Goal: Task Accomplishment & Management: Complete application form

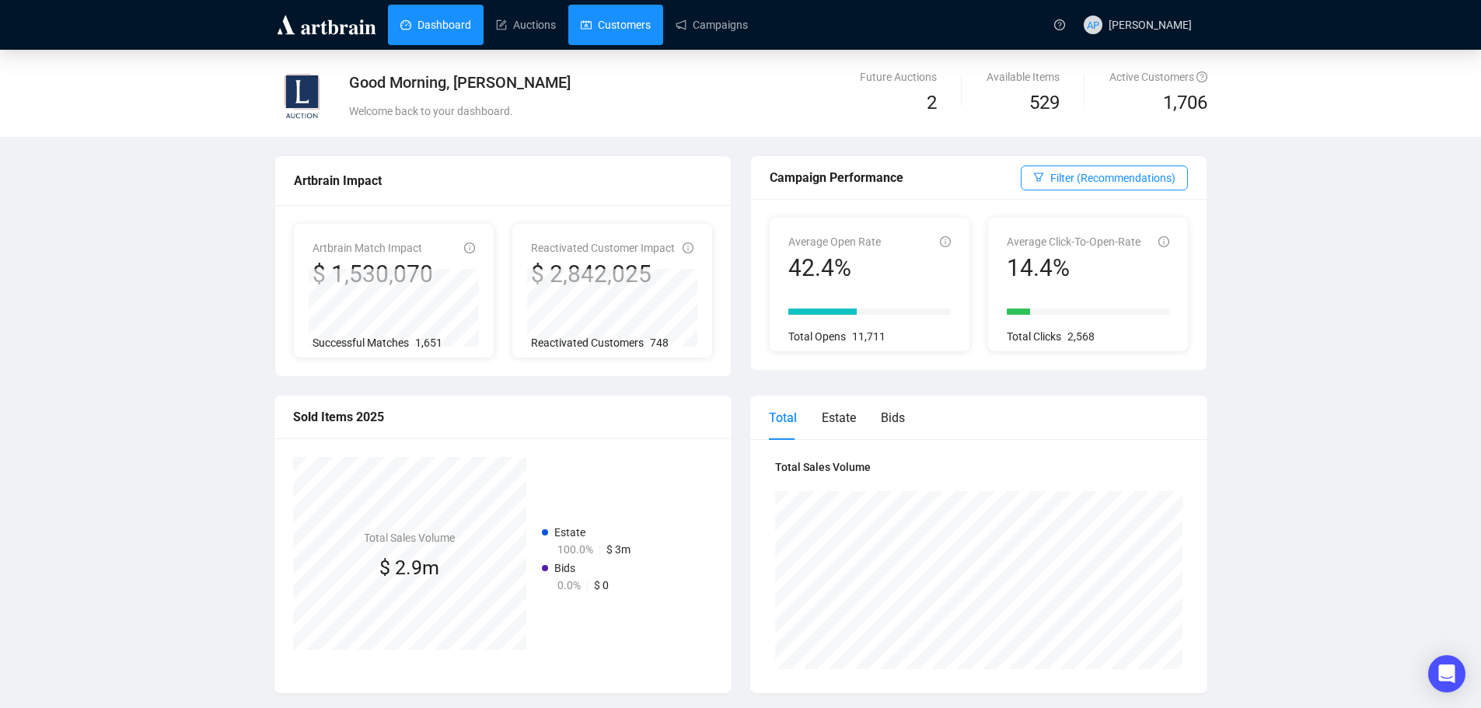
click at [594, 14] on link "Customers" at bounding box center [616, 25] width 70 height 40
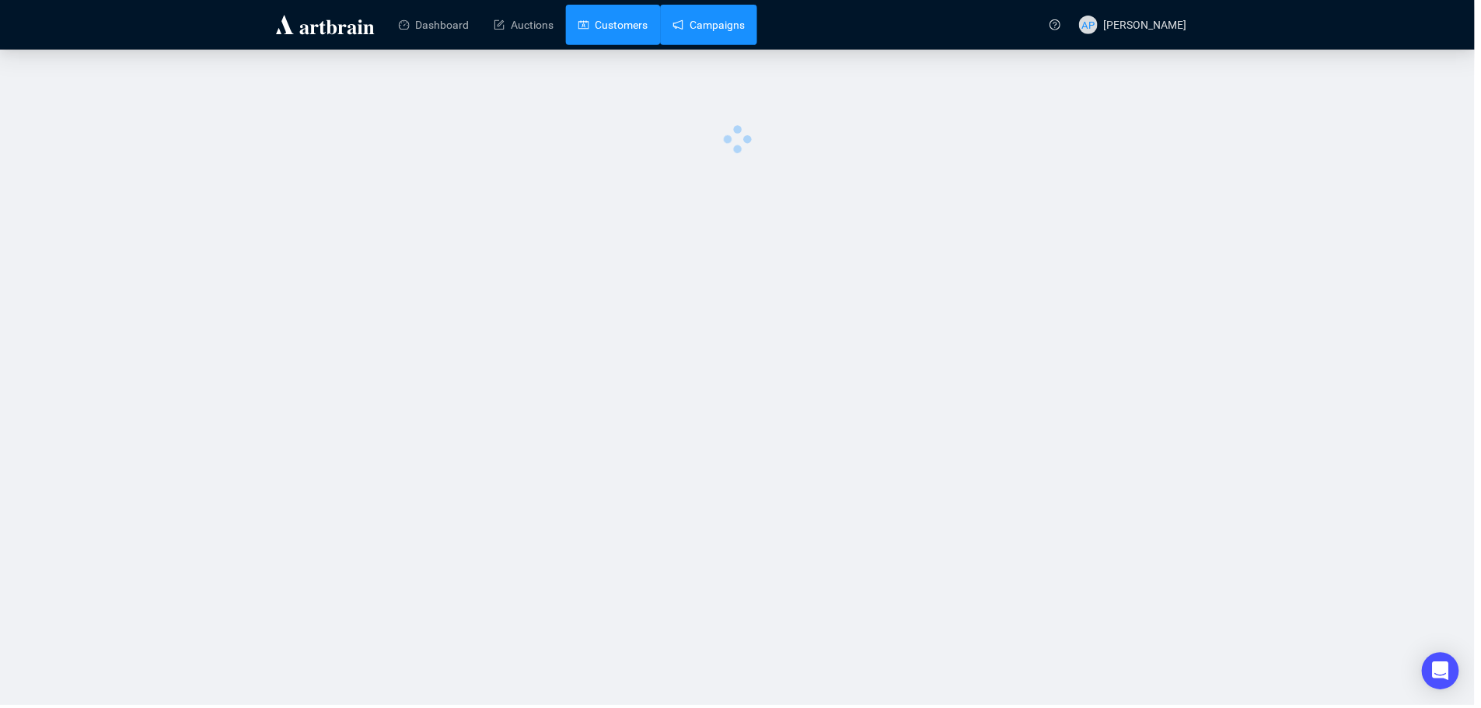
click at [732, 19] on link "Campaigns" at bounding box center [712, 25] width 72 height 40
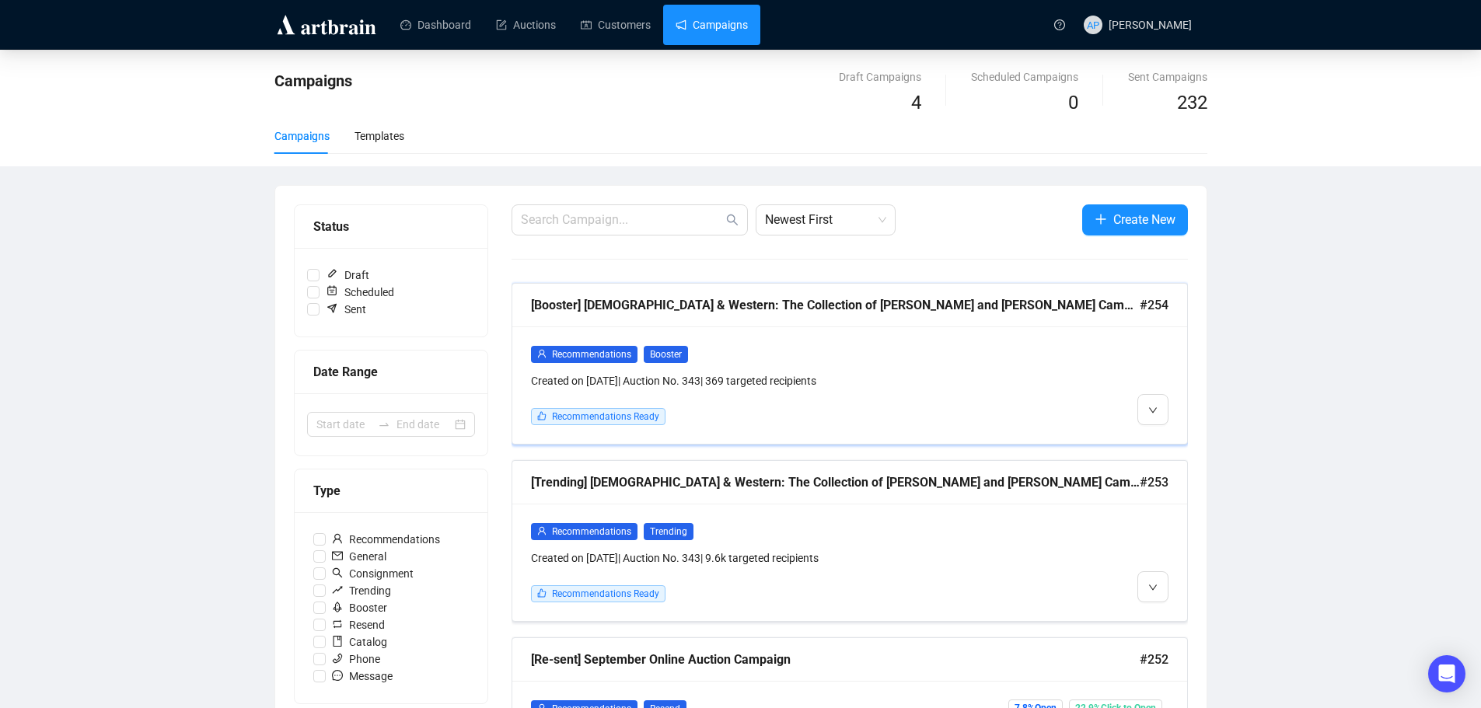
click at [861, 338] on div "Recommendations Booster Created on [DATE] | Auction No. 343 | 369 targeted reci…" at bounding box center [849, 385] width 675 height 117
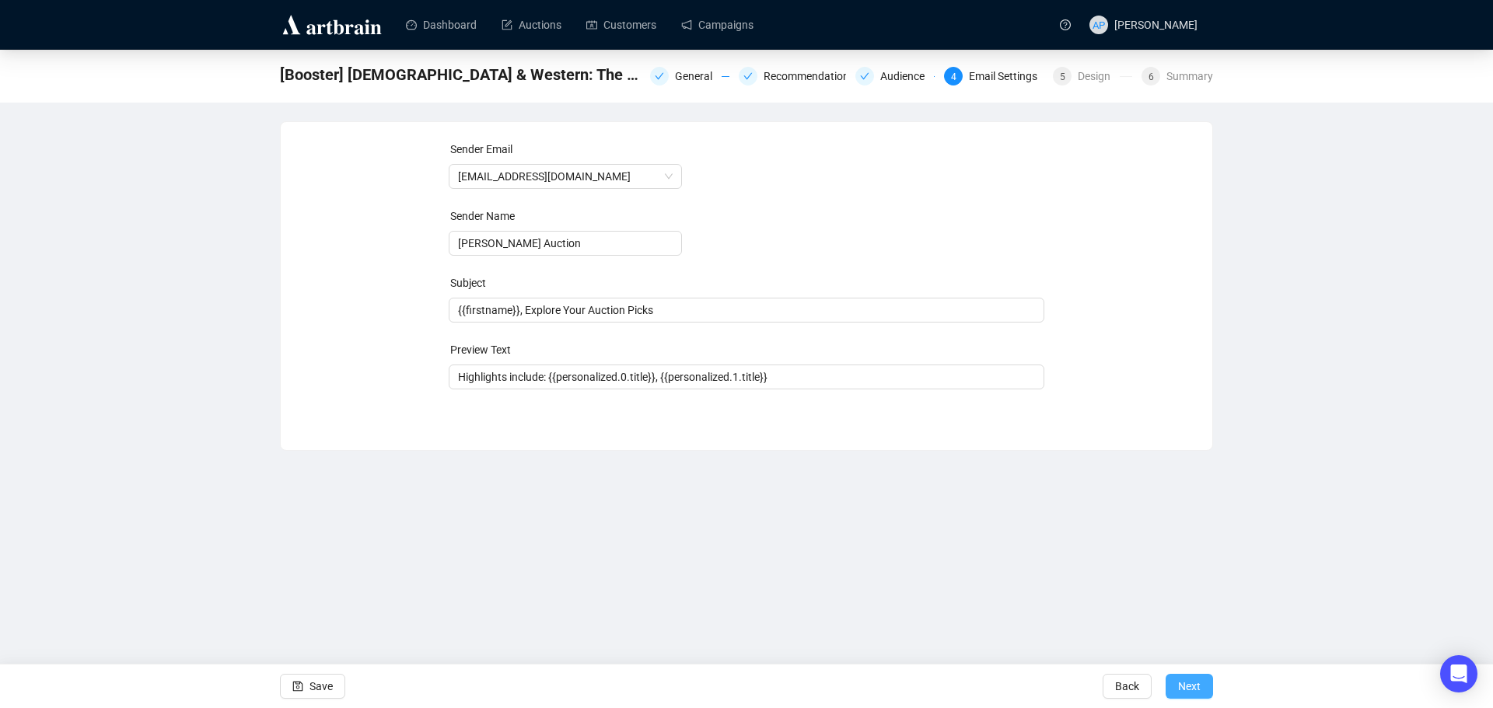
click at [1201, 686] on button "Next" at bounding box center [1189, 686] width 47 height 25
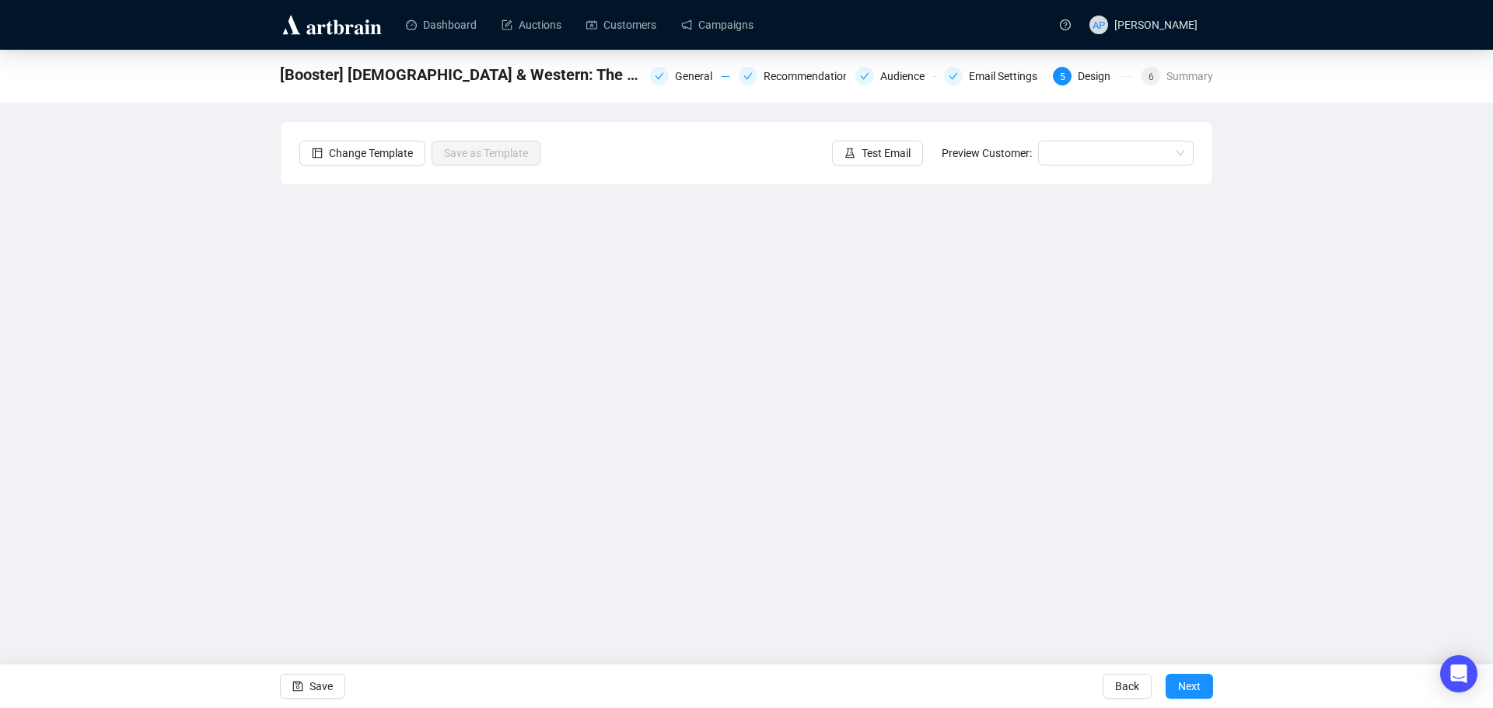
click at [1201, 686] on button "Next" at bounding box center [1189, 686] width 47 height 25
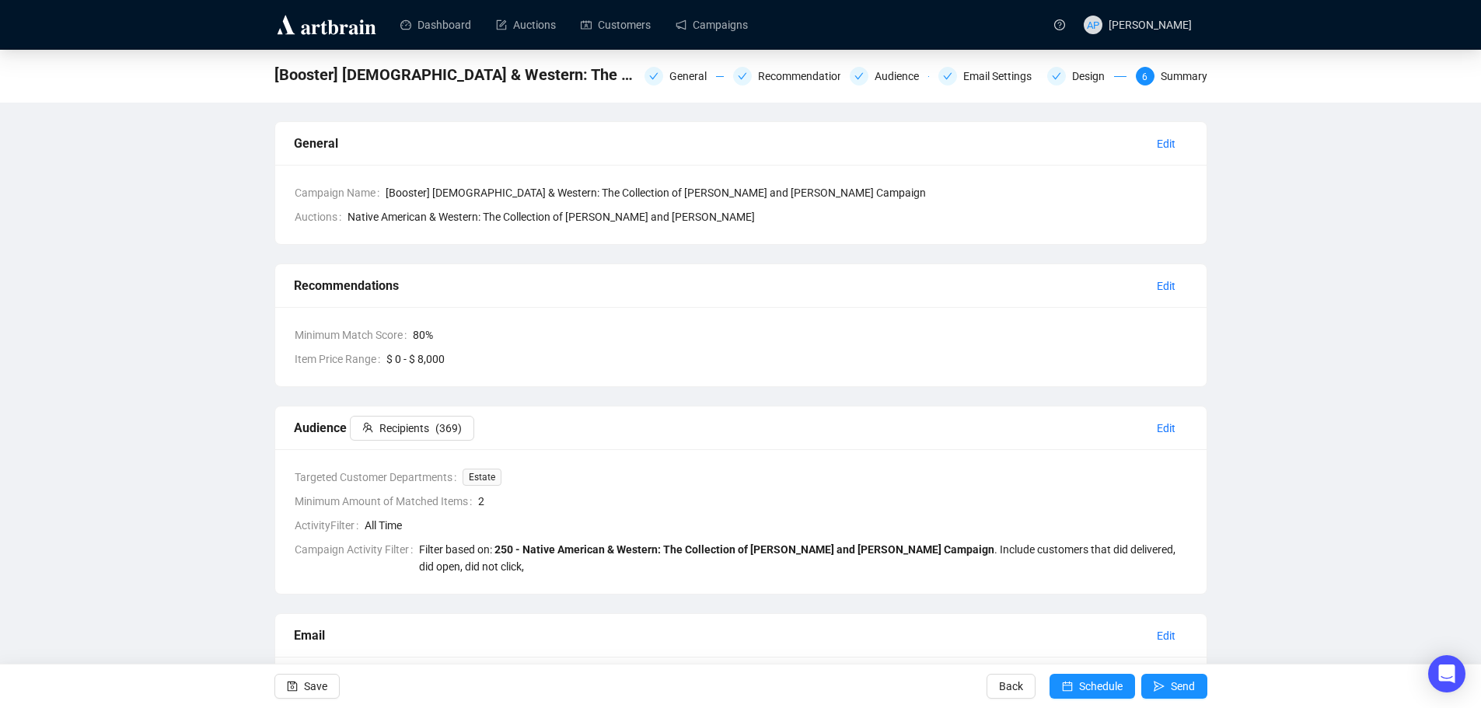
click at [1201, 686] on button "Send" at bounding box center [1175, 686] width 66 height 25
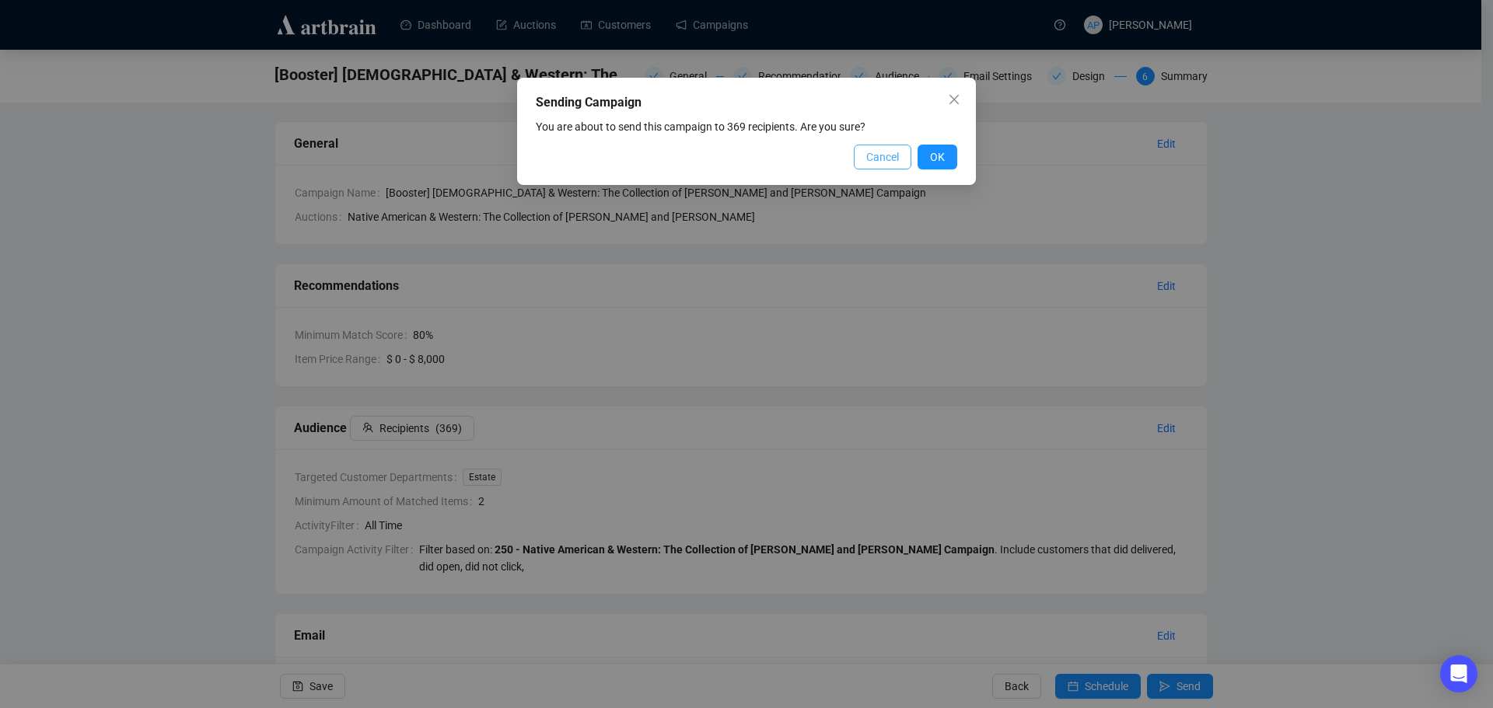
click at [880, 160] on span "Cancel" at bounding box center [882, 157] width 33 height 17
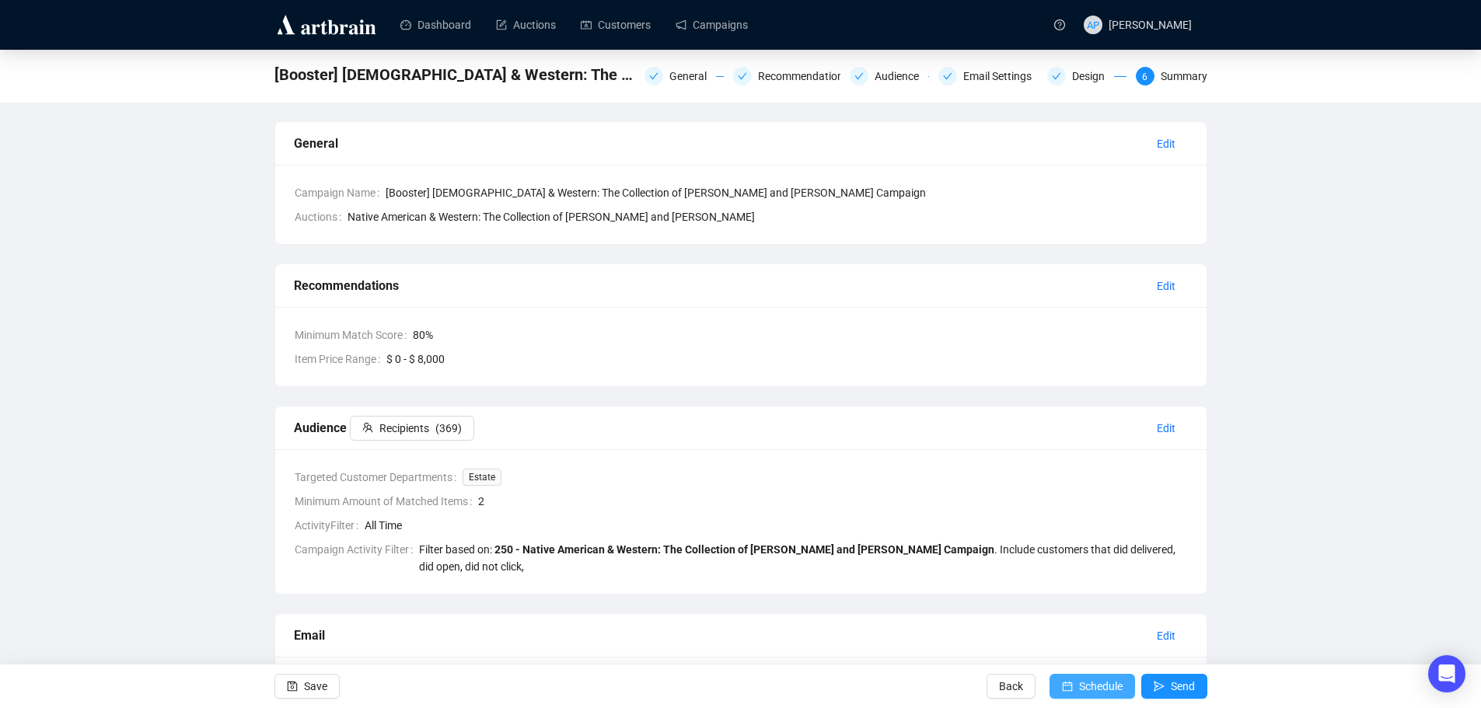
click at [1075, 686] on button "Schedule" at bounding box center [1093, 686] width 86 height 25
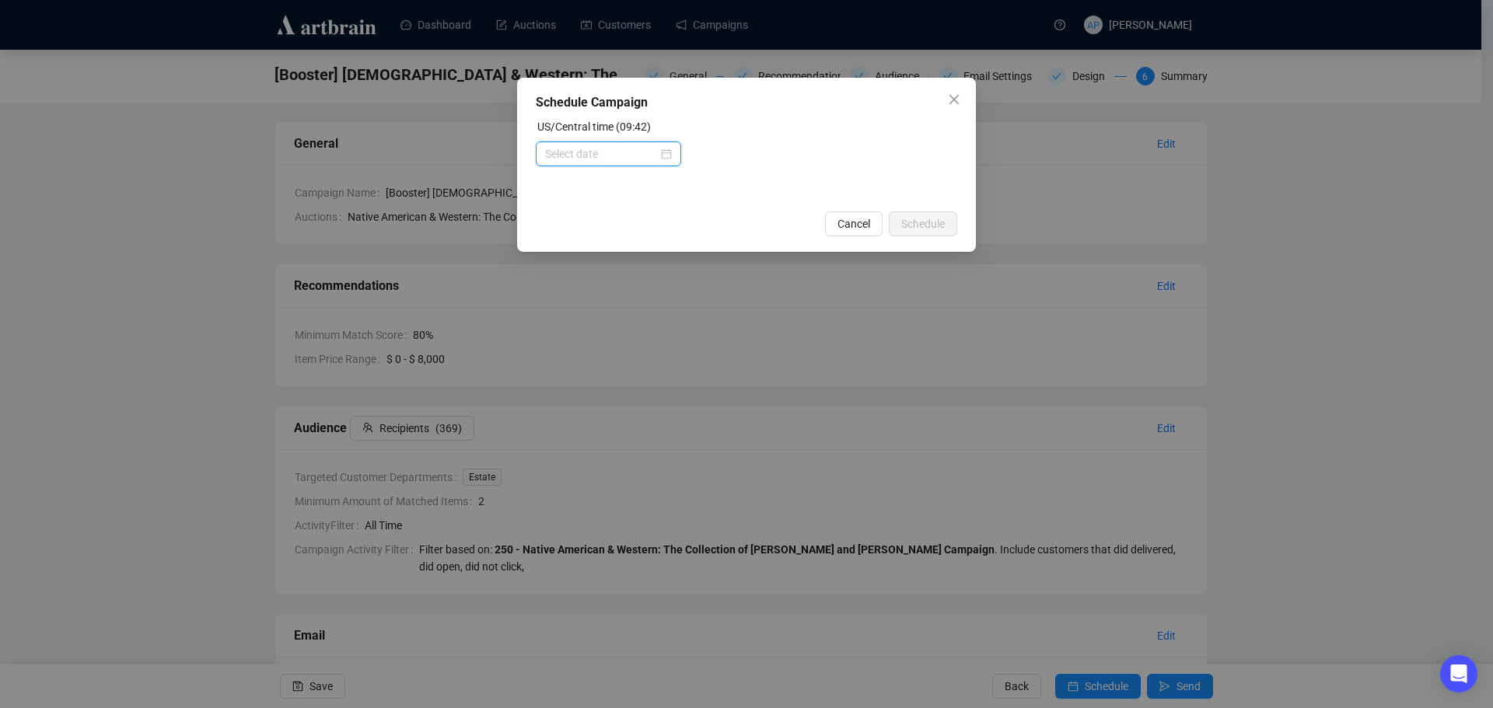
click at [639, 150] on input at bounding box center [601, 153] width 113 height 17
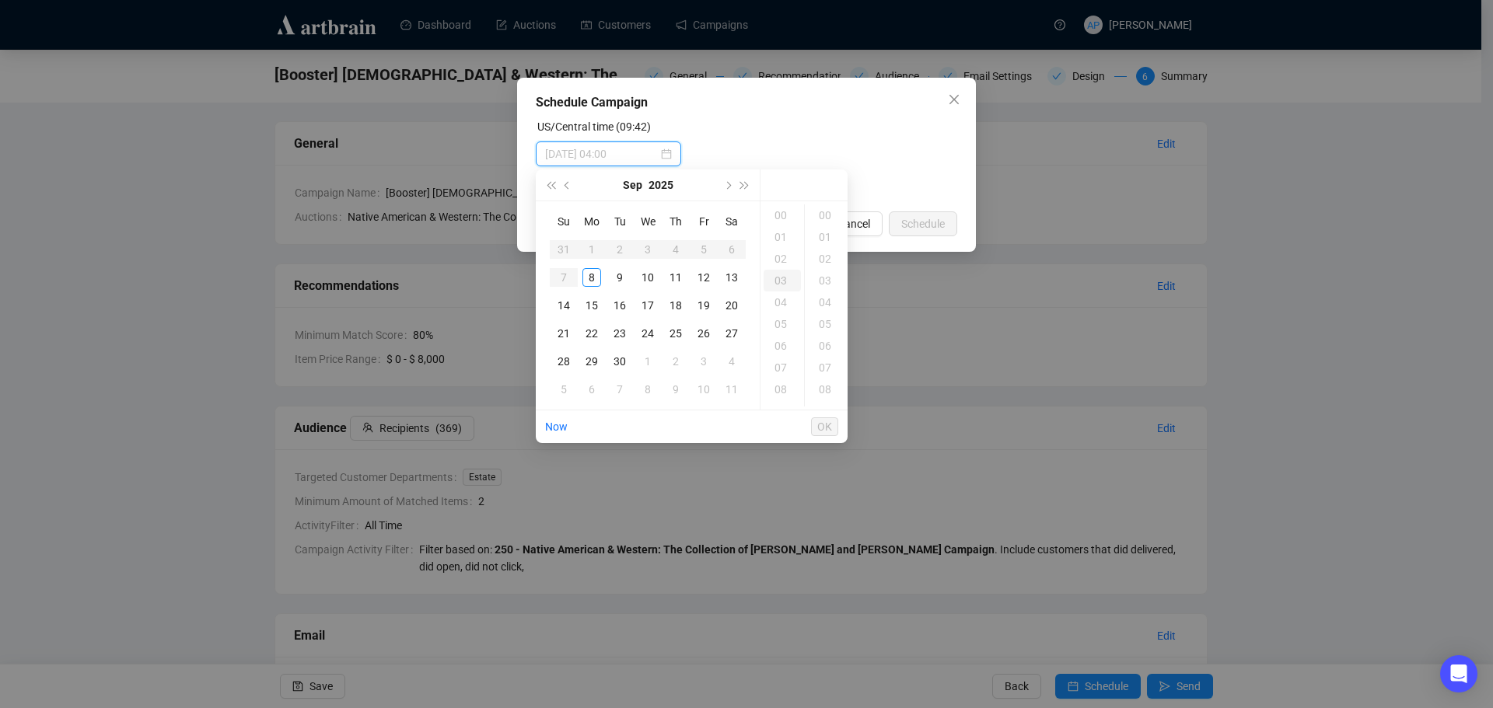
type input "[DATE] 03:00"
type input "[DATE] 01:00"
click at [591, 278] on div "8" at bounding box center [591, 277] width 19 height 19
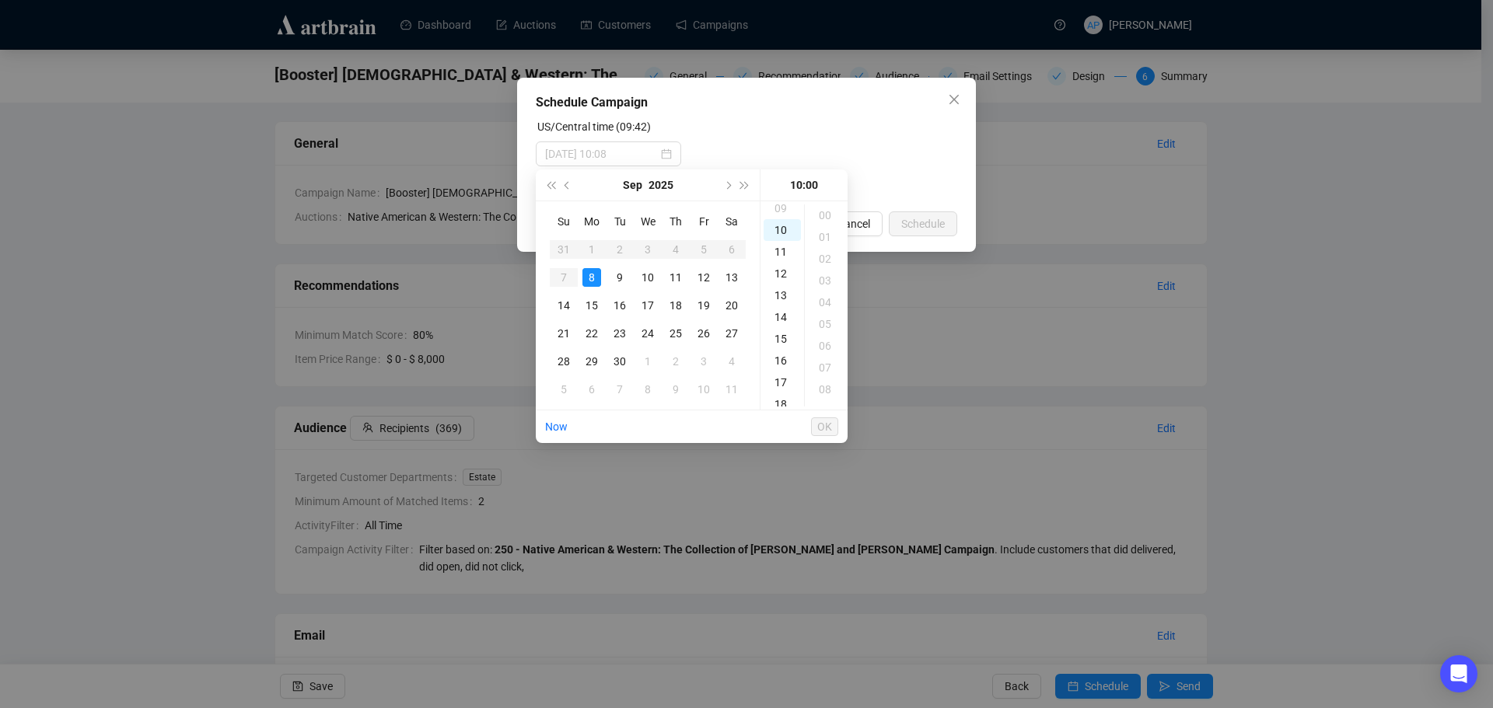
type input "[DATE] 10:00"
click at [0, 283] on div "Schedule Campaign US/Central time (09:43) [DATE] 10:00 Cancel Schedule" at bounding box center [746, 354] width 1493 height 708
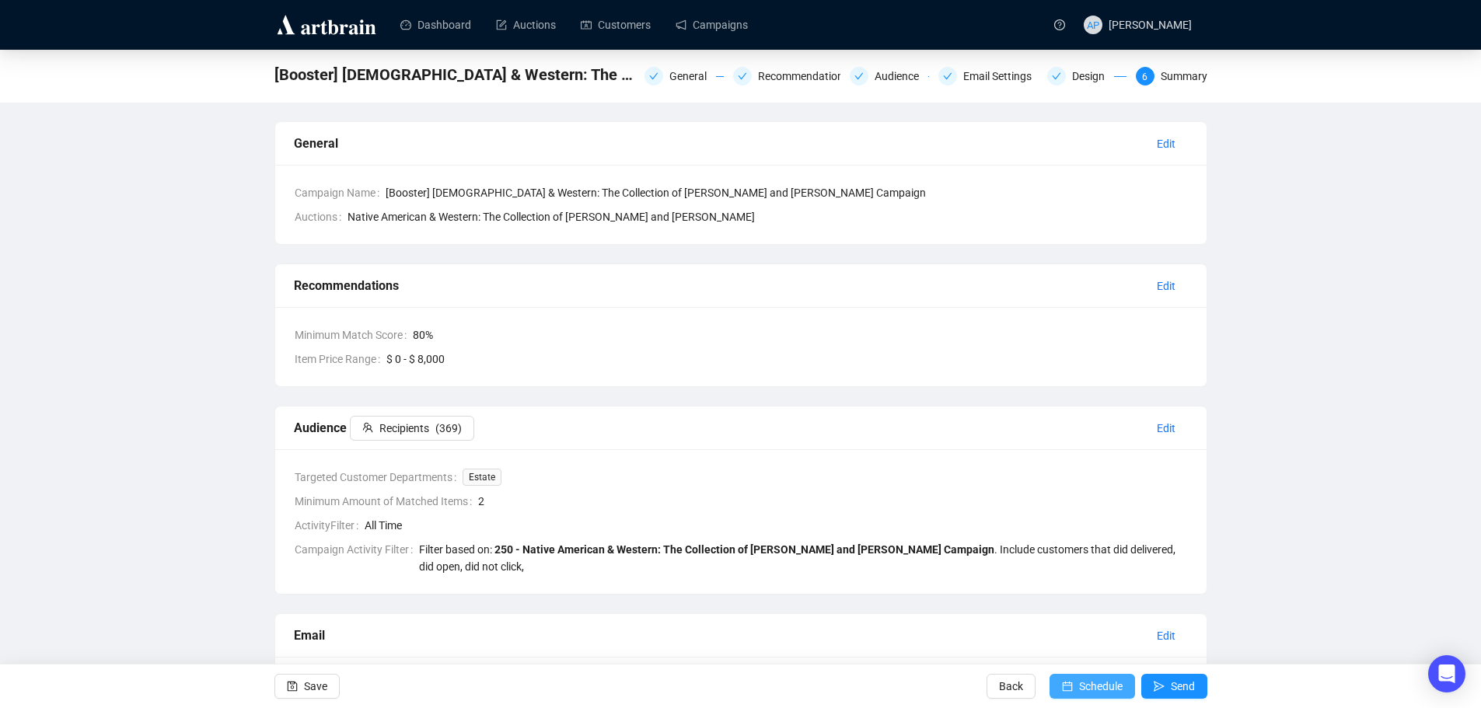
click at [1084, 680] on span "Schedule" at bounding box center [1101, 687] width 44 height 44
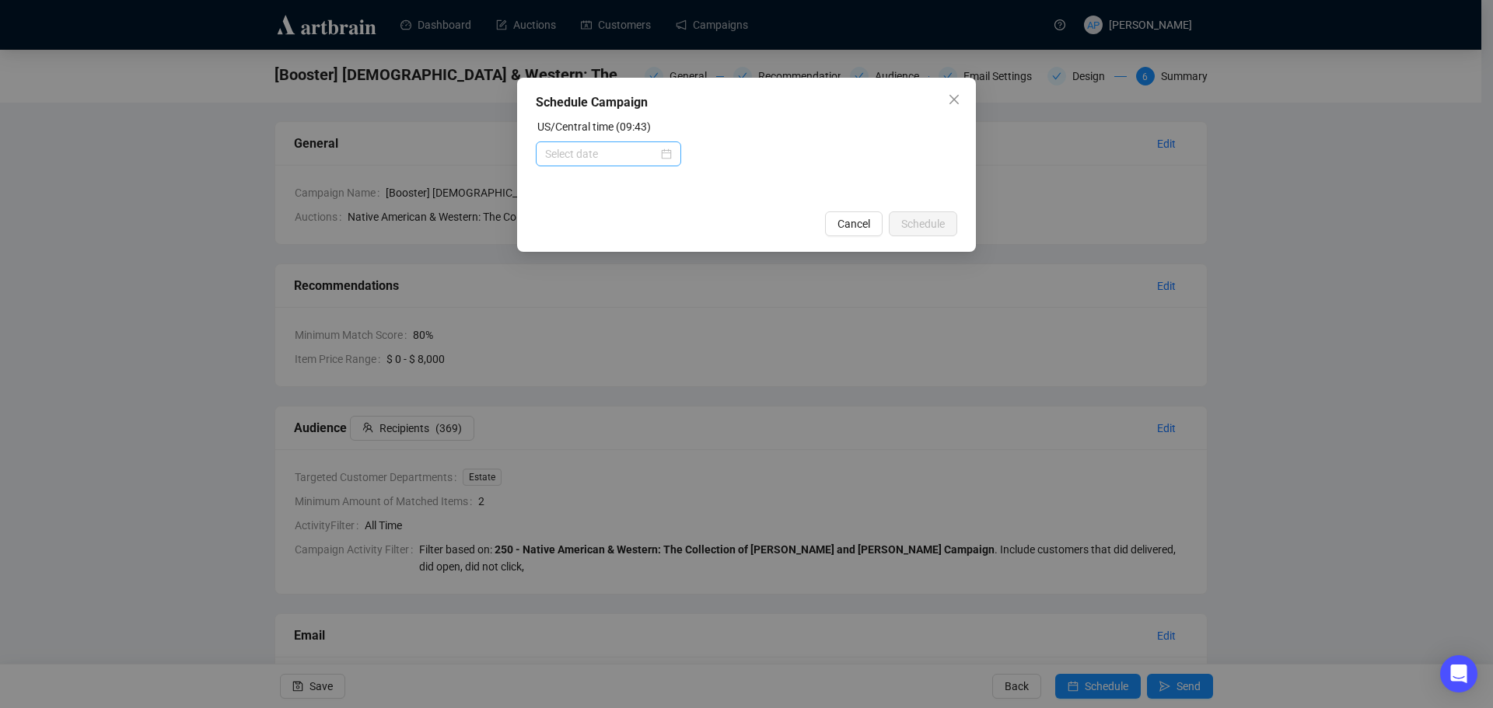
click at [667, 152] on div at bounding box center [608, 153] width 127 height 17
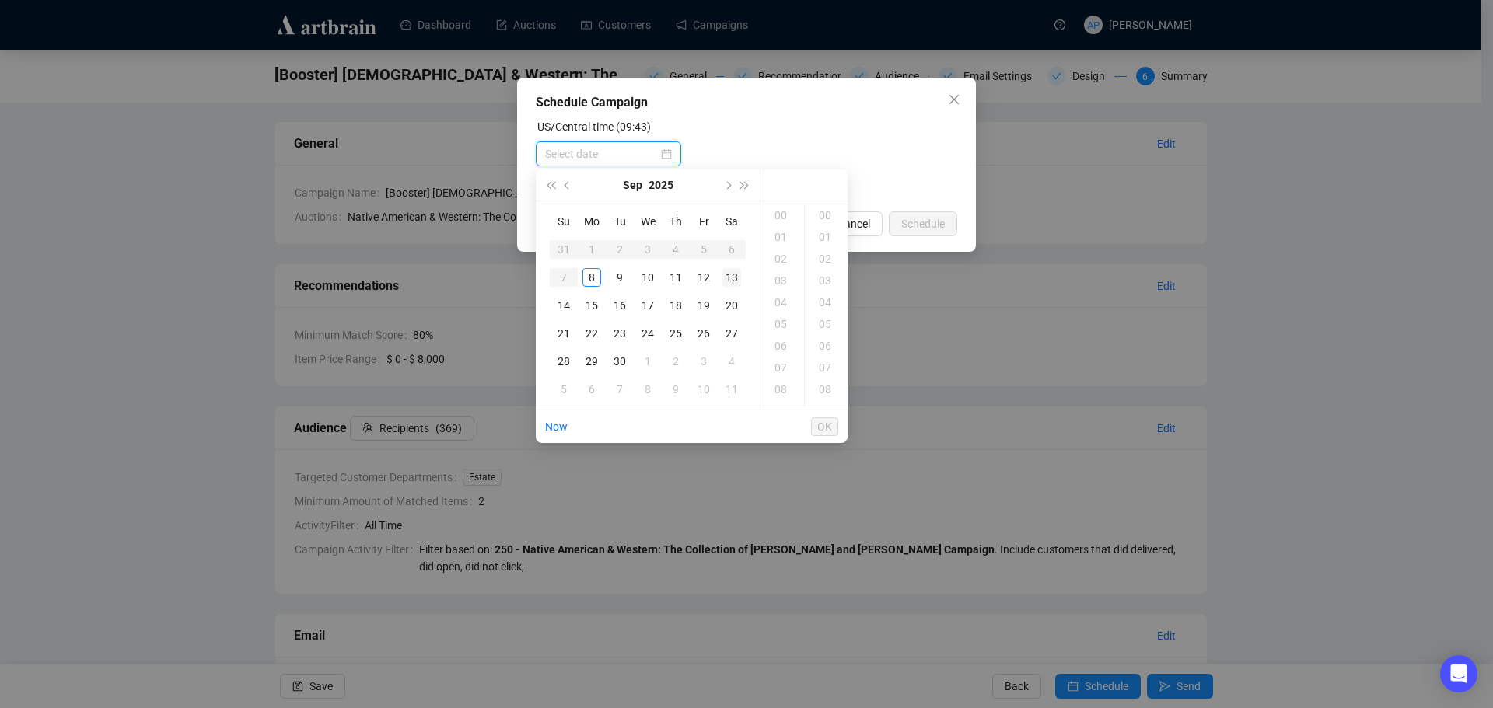
type input "[DATE] 00:00"
type input "[DATE] 03:00"
type input "[DATE] 00:02"
type input "[DATE] 02:00"
click at [593, 275] on div "8" at bounding box center [591, 277] width 19 height 19
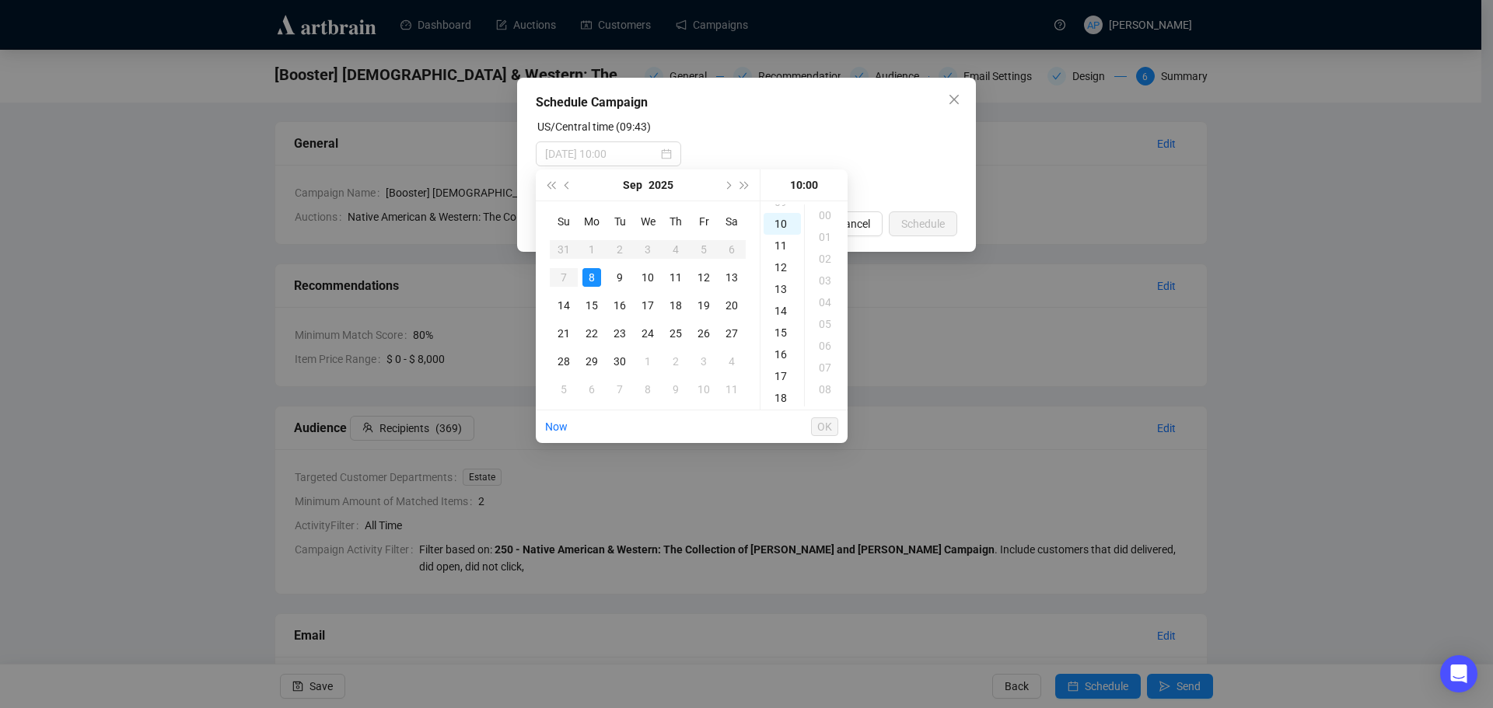
scroll to position [218, 0]
click at [780, 399] on div "14" at bounding box center [782, 400] width 37 height 22
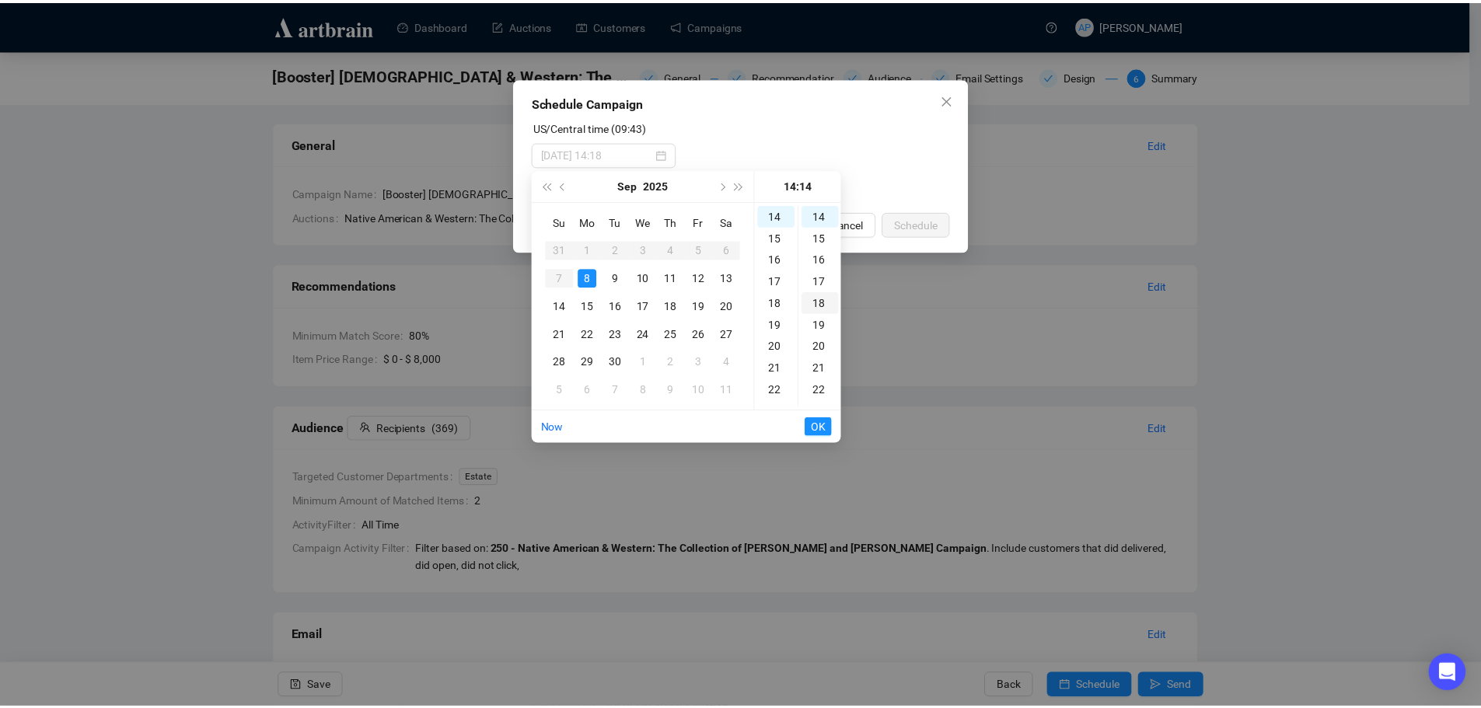
scroll to position [0, 0]
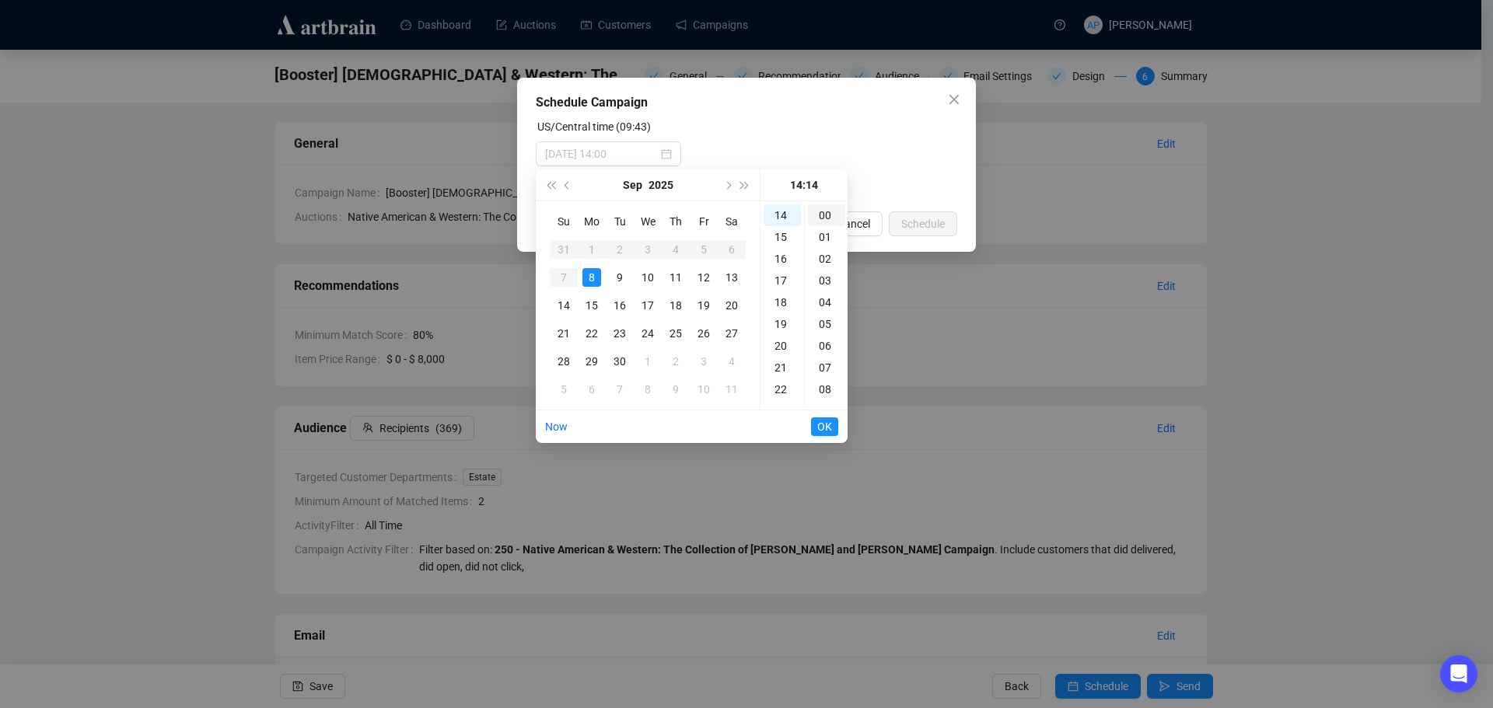
click at [827, 215] on div "00" at bounding box center [826, 216] width 37 height 22
type input "[DATE] 14:00"
click at [820, 426] on span "OK" at bounding box center [824, 427] width 15 height 30
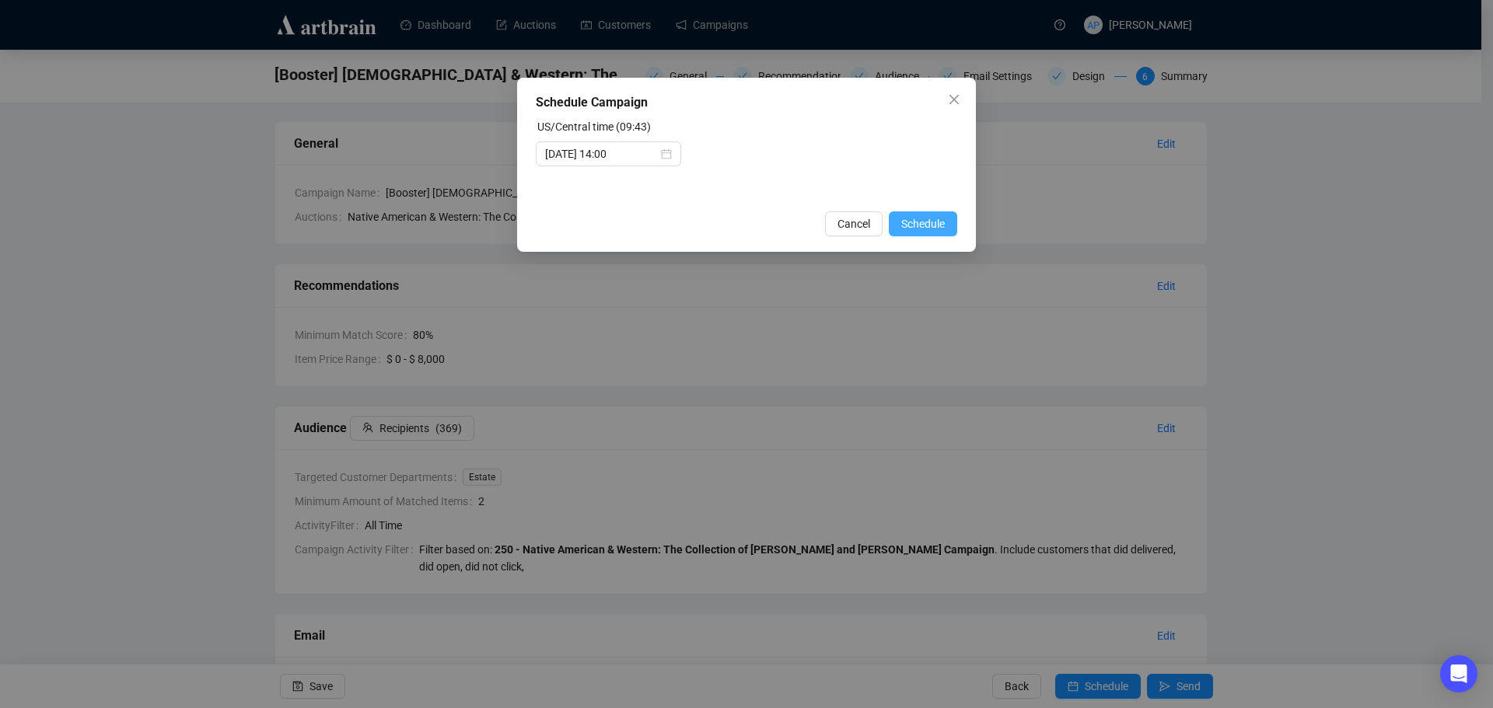
click at [952, 230] on button "Schedule" at bounding box center [923, 224] width 68 height 25
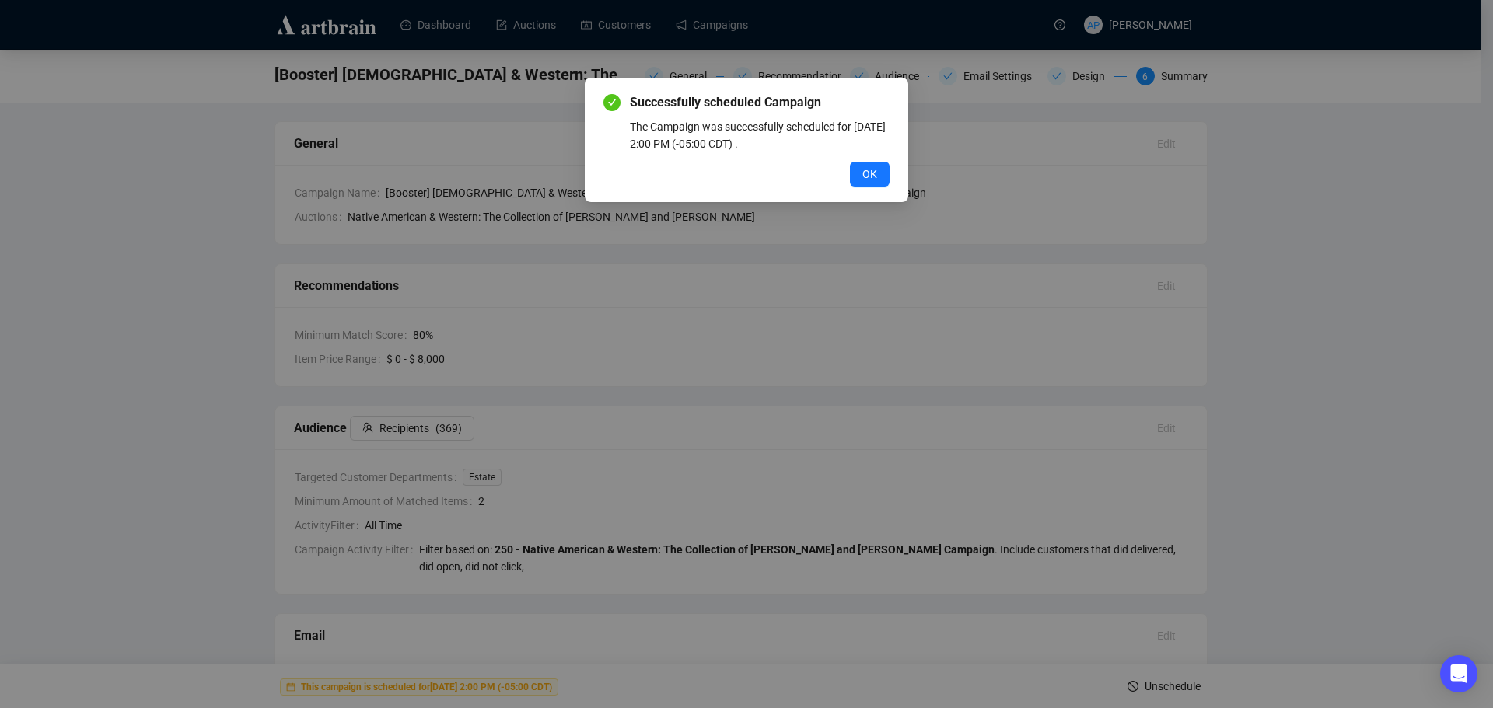
drag, startPoint x: 838, startPoint y: 158, endPoint x: 848, endPoint y: 173, distance: 18.4
click at [847, 171] on div "Successfully scheduled Campaign The Campaign was successfully scheduled for [DA…" at bounding box center [746, 139] width 286 height 93
click at [848, 173] on div "OK" at bounding box center [746, 174] width 286 height 25
click at [862, 182] on span "OK" at bounding box center [869, 174] width 15 height 17
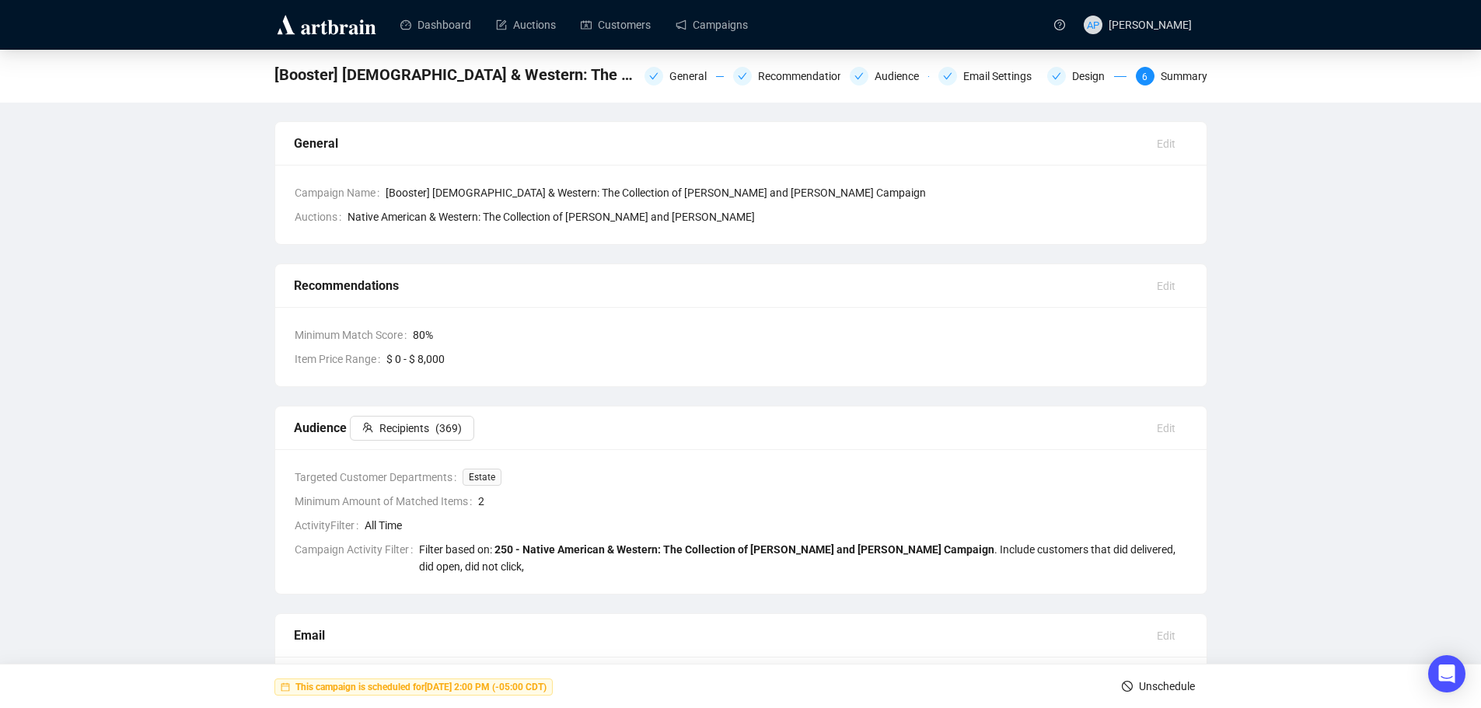
click at [98, 569] on div "[Booster] [DEMOGRAPHIC_DATA] & Western: The Collection of [PERSON_NAME] and [PE…" at bounding box center [740, 529] width 1481 height 958
